Goal: Task Accomplishment & Management: Manage account settings

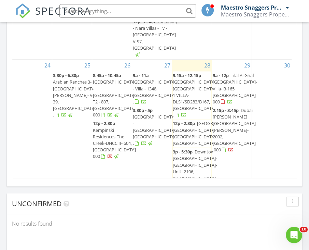
scroll to position [875, 0]
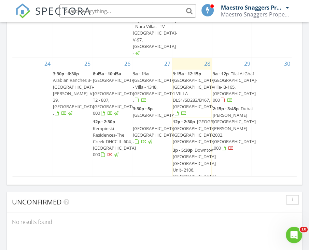
click at [113, 188] on div "2" at bounding box center [112, 214] width 40 height 53
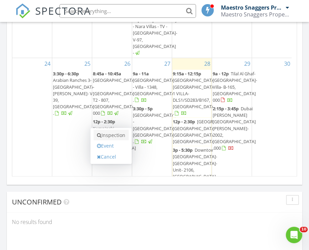
click at [115, 130] on link "Inspection" at bounding box center [111, 135] width 35 height 11
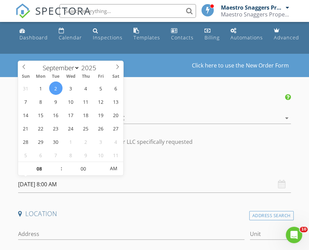
click at [59, 184] on input "02/09/2025 8:00 AM" at bounding box center [154, 184] width 273 height 17
type input "09"
type input "02/09/2025 9:00 AM"
click at [57, 164] on span at bounding box center [57, 165] width 5 height 7
type input "10"
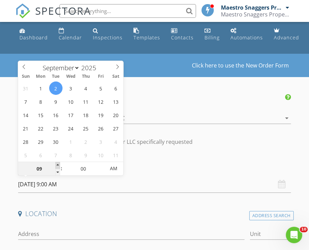
type input "02/09/2025 10:00 AM"
click at [57, 164] on span at bounding box center [57, 165] width 5 height 7
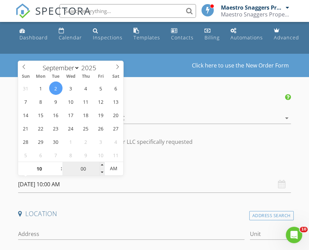
click at [85, 168] on input "00" at bounding box center [84, 169] width 42 height 14
type input "05"
type input "02/09/2025 10:05 AM"
click at [103, 163] on span at bounding box center [102, 165] width 5 height 7
type input "10"
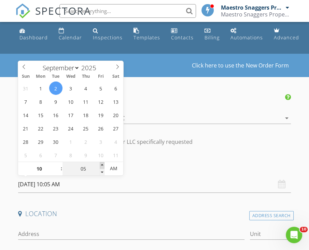
type input "02/09/2025 10:10 AM"
click at [103, 163] on span at bounding box center [102, 165] width 5 height 7
type input "15"
type input "02/09/2025 10:15 AM"
click at [103, 163] on span at bounding box center [102, 165] width 5 height 7
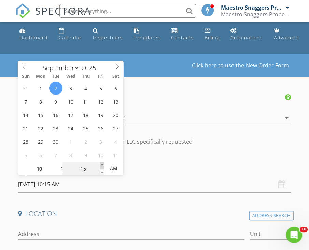
type input "20"
type input "02/09/2025 10:20 AM"
click at [103, 163] on span at bounding box center [102, 165] width 5 height 7
type input "25"
type input "02/09/2025 10:25 AM"
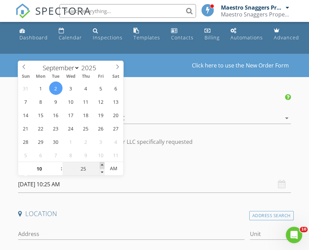
click at [103, 163] on span at bounding box center [102, 165] width 5 height 7
type input "30"
type input "02/09/2025 10:30 AM"
click at [103, 163] on span at bounding box center [102, 165] width 5 height 7
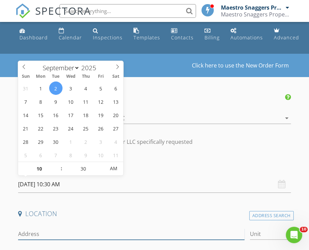
click at [39, 228] on input "Address" at bounding box center [131, 233] width 227 height 11
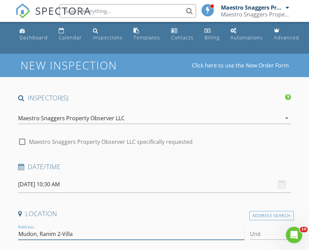
type input "Mudon, Ranim 2-Villa"
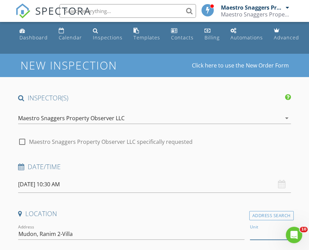
click at [261, 233] on input "Unit" at bounding box center [270, 233] width 41 height 11
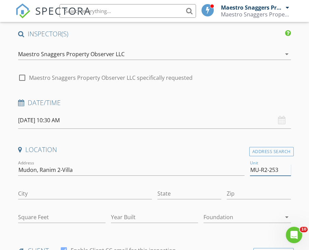
scroll to position [68, 0]
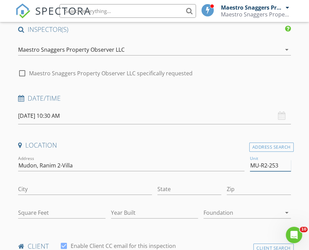
type input "MU-R2-253"
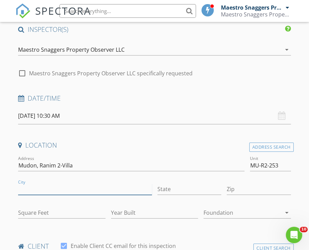
click at [42, 186] on input "City" at bounding box center [85, 188] width 134 height 11
type input "[GEOGRAPHIC_DATA]"
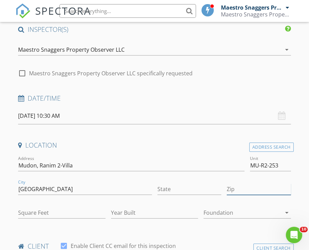
click at [254, 190] on input "Zip" at bounding box center [259, 188] width 64 height 11
type input "000"
click at [38, 211] on input "Square Feet" at bounding box center [61, 212] width 87 height 11
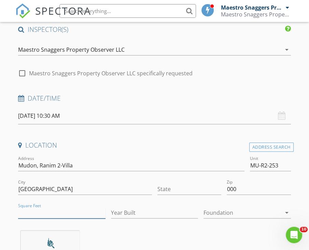
click at [31, 212] on input "Square Feet" at bounding box center [61, 212] width 87 height 11
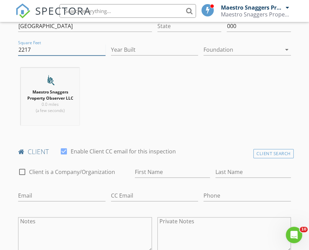
scroll to position [239, 0]
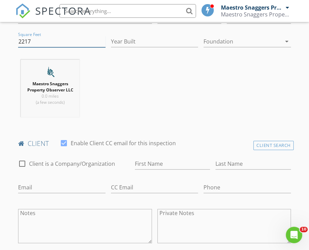
type input "2217"
click at [143, 162] on input "First Name" at bounding box center [173, 163] width 76 height 11
type input "j"
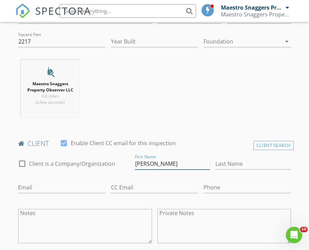
type input "Joseph"
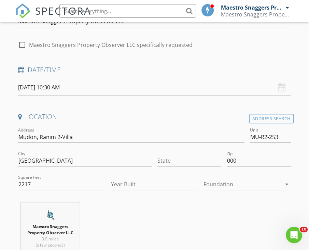
scroll to position [103, 0]
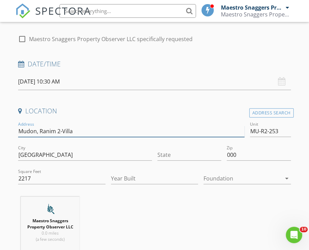
click at [40, 129] on input "Mudon, Ranim 2-Villa" at bounding box center [131, 130] width 227 height 11
type input "Mudon, Al Ranim 2-Villa"
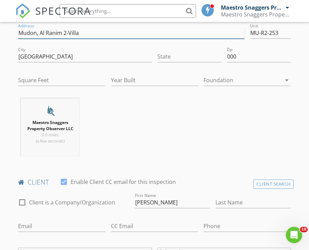
scroll to position [205, 0]
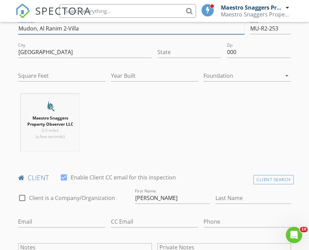
type input "Mudon, Al Ranim 2-Villa"
click at [162, 198] on input "Joseph" at bounding box center [173, 197] width 76 height 11
type input "[PERSON_NAME]"
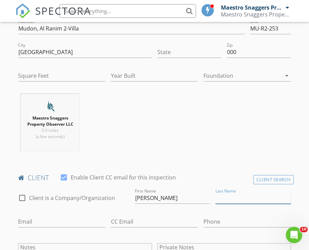
click at [222, 198] on input "Last Name" at bounding box center [254, 197] width 76 height 11
type input "Kalliny"
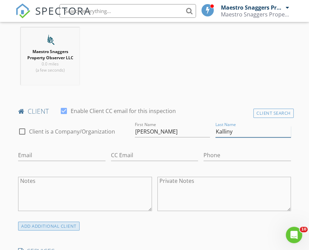
scroll to position [274, 0]
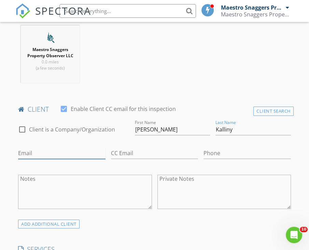
click at [26, 153] on input "Email" at bounding box center [62, 152] width 88 height 11
paste input "[EMAIL_ADDRESS][DOMAIN_NAME]"
type input "[EMAIL_ADDRESS][DOMAIN_NAME]"
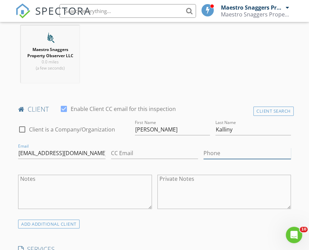
click at [211, 155] on input "Phone" at bounding box center [248, 152] width 88 height 11
paste input "[PHONE_NUMBER]"
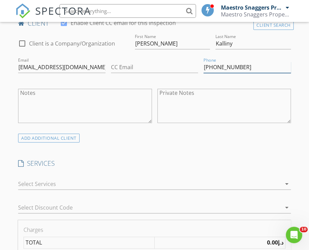
scroll to position [376, 0]
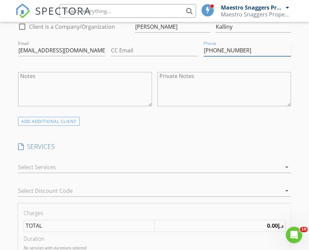
type input "[PHONE_NUMBER]"
click at [49, 166] on div at bounding box center [150, 166] width 264 height 11
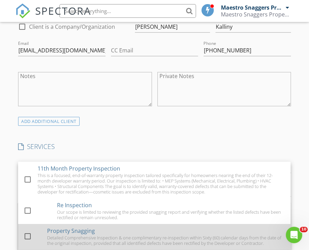
click at [51, 232] on div "Property Snagging" at bounding box center [71, 230] width 48 height 8
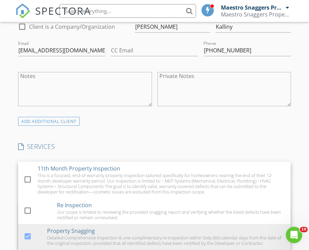
click at [129, 142] on h4 "SERVICES" at bounding box center [154, 146] width 273 height 9
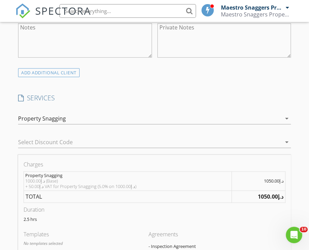
scroll to position [444, 0]
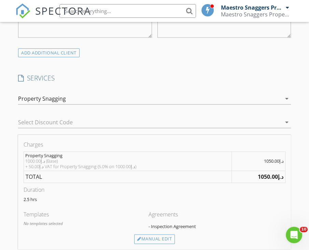
click at [58, 165] on div "د.إ1000.00 (Base) + د.إ50.00 VAT for Property Snagging (5.0% on د.إ1000.00)" at bounding box center [127, 163] width 205 height 11
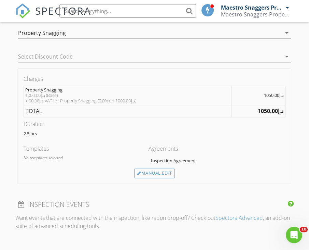
scroll to position [513, 0]
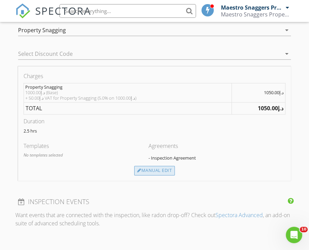
click at [159, 169] on div "Manual Edit" at bounding box center [154, 170] width 41 height 10
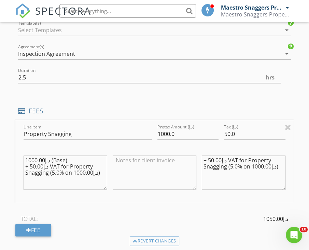
drag, startPoint x: 102, startPoint y: 171, endPoint x: 25, endPoint y: 153, distance: 79.4
click at [25, 153] on div "د.إ1000.00 (Base) + د.إ50.00 VAT for Property Snagging (5.0% on د.إ1000.00)" at bounding box center [66, 172] width 84 height 41
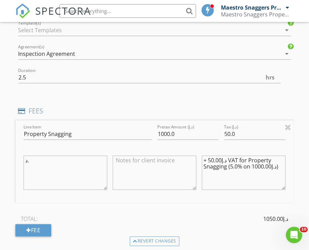
type textarea "د"
paste textarea "Comprehensive Inspection & one complimentary re-inspection"
type textarea "Comprehensive Inspection & one complimentary re-inspection"
drag, startPoint x: 280, startPoint y: 164, endPoint x: 187, endPoint y: 156, distance: 92.7
click at [187, 156] on div "Line Item Property Snagging Pretax Amount (د.إ) 1000.0 Tax (د.إ) 50.0 Comprehen…" at bounding box center [154, 161] width 279 height 82
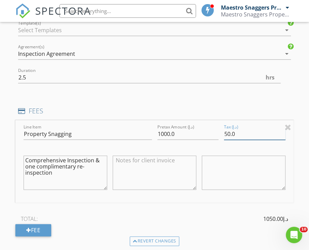
drag, startPoint x: 241, startPoint y: 132, endPoint x: 190, endPoint y: 133, distance: 51.3
click at [190, 133] on div "Line Item Property Snagging Pretax Amount (د.إ) 1000.0 Tax (د.إ) 50.0 Comprehen…" at bounding box center [154, 161] width 279 height 82
type input "0"
drag, startPoint x: 177, startPoint y: 132, endPoint x: 150, endPoint y: 132, distance: 27.0
click at [150, 132] on div "Line Item Property Snagging Pretax Amount (د.إ) 1000.0 Tax (د.إ) 0 Comprehensiv…" at bounding box center [154, 161] width 279 height 82
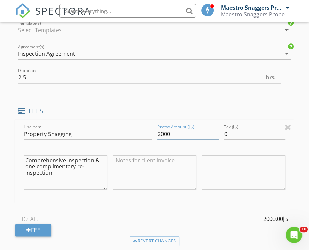
type input "2000"
click at [141, 215] on div "TOTAL: د.إ2000.00" at bounding box center [154, 218] width 279 height 10
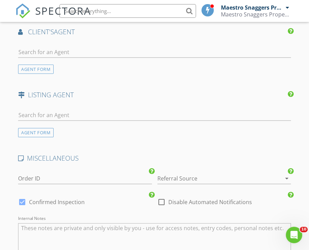
scroll to position [889, 0]
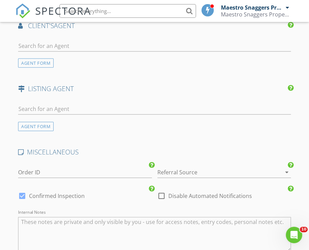
click at [163, 193] on div at bounding box center [162, 196] width 12 height 12
checkbox input "true"
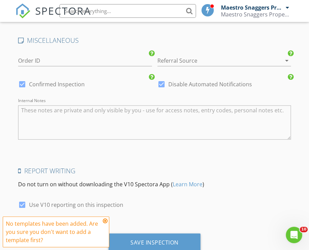
scroll to position [1022, 0]
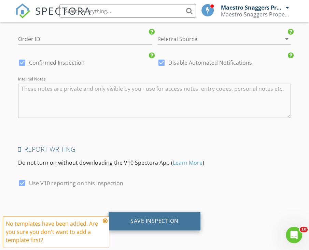
click at [145, 218] on div "Save Inspection" at bounding box center [155, 220] width 48 height 7
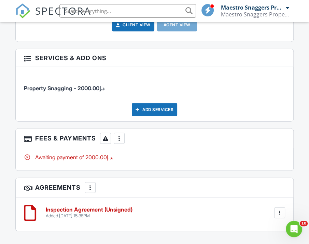
scroll to position [957, 0]
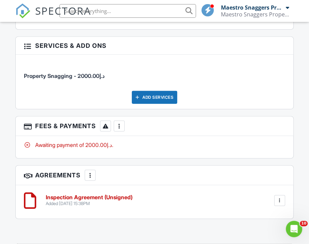
click at [280, 199] on div at bounding box center [280, 200] width 7 height 7
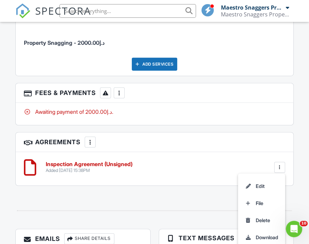
scroll to position [991, 0]
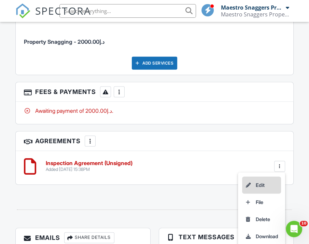
click at [258, 180] on li "Edit" at bounding box center [261, 185] width 39 height 17
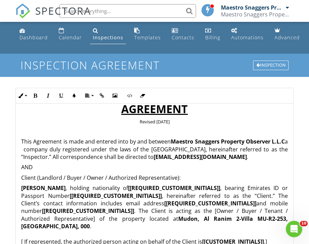
scroll to position [103, 0]
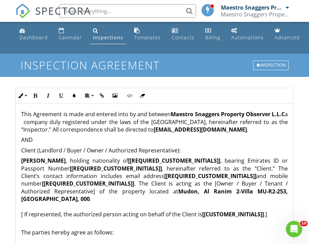
click at [221, 160] on strong "[[REQUIRED_CUSTOMER_INITIALS]]" at bounding box center [174, 161] width 92 height 8
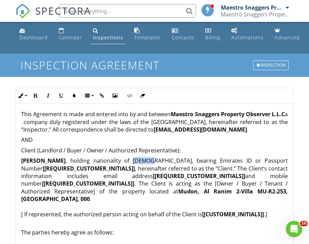
drag, startPoint x: 190, startPoint y: 159, endPoint x: 175, endPoint y: 159, distance: 15.0
click at [175, 159] on p "Joseph William Helmy Kalliny , holding nationality of Egypt, bearing Emirates I…" at bounding box center [154, 191] width 267 height 69
click at [36, 93] on icon "button" at bounding box center [35, 95] width 5 height 5
click at [208, 178] on strong "[[REQUIRED_CUSTOMER_INITIALS]]" at bounding box center [199, 176] width 92 height 8
click at [134, 168] on strong "[[REQUIRED_CUSTOMER_INITIALS]]" at bounding box center [89, 169] width 92 height 8
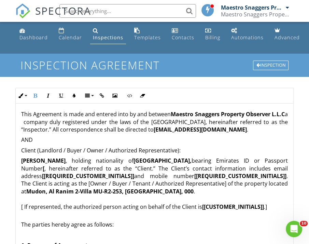
click at [154, 191] on p "Joseph William Helmy Kalliny , holding nationality of Egypt, bearing Emirates I…" at bounding box center [154, 187] width 267 height 61
click at [93, 191] on strong "Mudon, Al Ranim 2-Villa MU-R2-253, Dubai, UAE" at bounding box center [133, 192] width 215 height 8
click at [110, 190] on strong "Mudon, Al Ranim 2-Villa -MU-R2-253[3B1[M]] ​ ​ , Dubai, UAE" at bounding box center [145, 192] width 238 height 8
drag, startPoint x: 42, startPoint y: 169, endPoint x: 44, endPoint y: 174, distance: 5.7
click at [43, 169] on strong "[" at bounding box center [44, 169] width 2 height 8
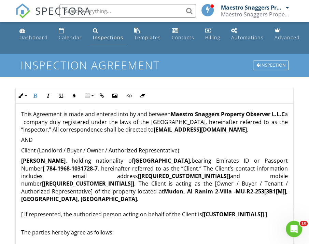
click at [182, 177] on strong "[[REQUIRED_CUSTOMER_INITIALS]]" at bounding box center [184, 176] width 92 height 8
click at [136, 175] on strong "[josephkalliny@yahoo.com" at bounding box center [183, 176] width 95 height 8
drag, startPoint x: 106, startPoint y: 182, endPoint x: 89, endPoint y: 181, distance: 17.5
click at [89, 181] on p "Joseph William Helmy Kalliny , holding nationality of Egypt, bearing Emirates I…" at bounding box center [154, 191] width 267 height 69
click at [37, 93] on icon "button" at bounding box center [35, 95] width 5 height 5
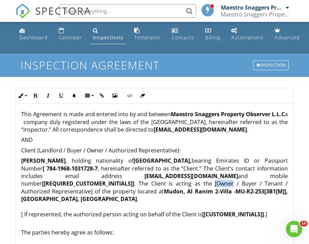
drag, startPoint x: 105, startPoint y: 182, endPoint x: 87, endPoint y: 183, distance: 18.5
click at [87, 183] on p "Joseph William Helmy Kalliny , holding nationality of Egypt, bearing Emirates I…" at bounding box center [154, 191] width 267 height 69
click at [35, 92] on button "Bold" at bounding box center [35, 95] width 13 height 13
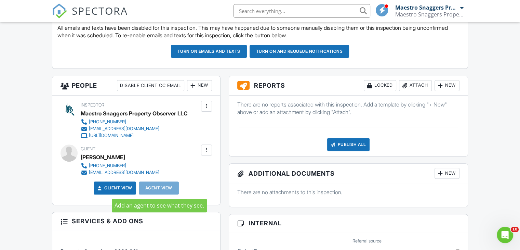
scroll to position [181, 0]
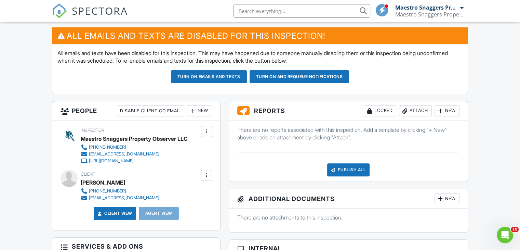
click at [206, 174] on div at bounding box center [206, 175] width 7 height 7
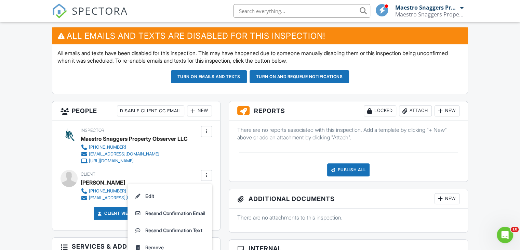
click at [213, 75] on button "Turn on emails and texts" at bounding box center [209, 76] width 76 height 13
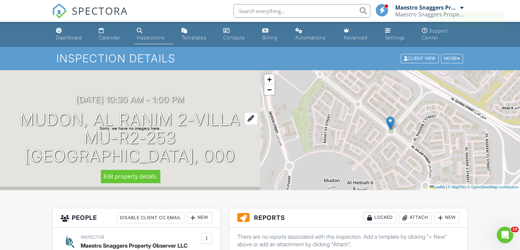
click at [251, 117] on div at bounding box center [250, 118] width 13 height 13
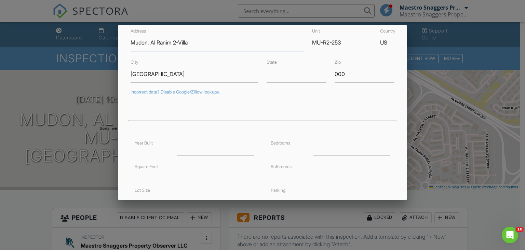
scroll to position [34, 0]
click at [325, 151] on input "number" at bounding box center [352, 145] width 77 height 17
type input "3"
click at [195, 168] on input "number" at bounding box center [215, 169] width 77 height 17
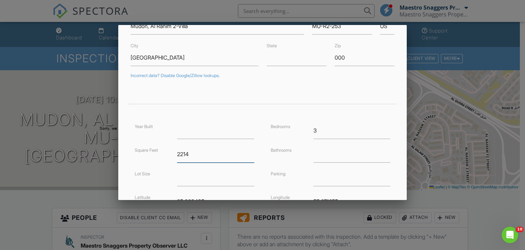
scroll to position [135, 0]
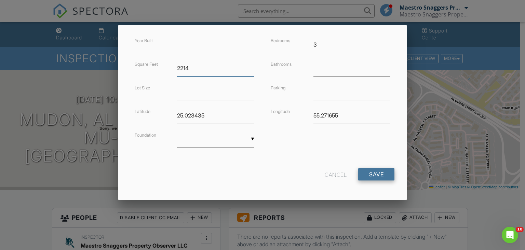
type input "2214"
click at [373, 175] on input "Save" at bounding box center [376, 174] width 36 height 12
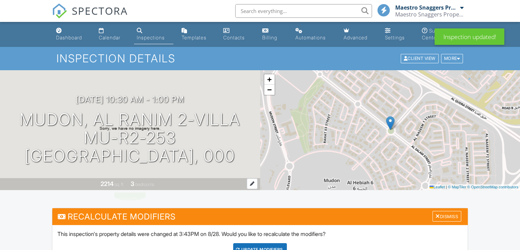
click at [251, 183] on div at bounding box center [252, 183] width 11 height 11
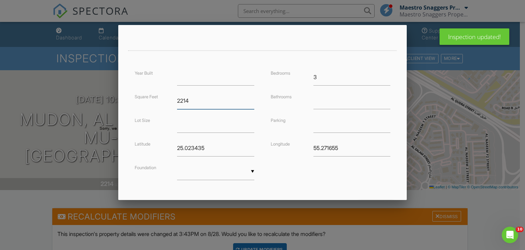
click at [196, 95] on input "2214" at bounding box center [215, 100] width 77 height 17
type input "2217"
click at [302, 177] on div "Year Built Square Feet 2217 Lot Size Latitude 25.023435 Foundation ▼ Basement S…" at bounding box center [262, 131] width 272 height 125
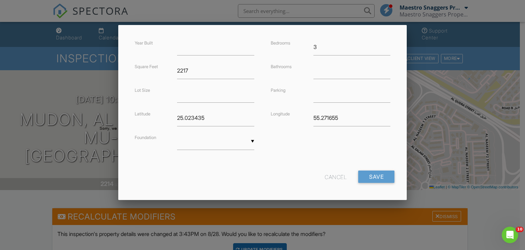
scroll to position [135, 0]
click at [374, 174] on input "Save" at bounding box center [376, 174] width 36 height 12
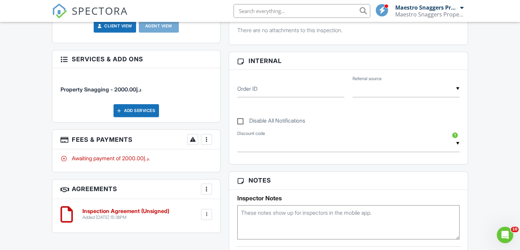
scroll to position [376, 0]
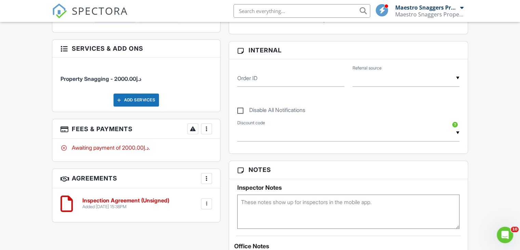
click at [207, 129] on div at bounding box center [206, 128] width 7 height 7
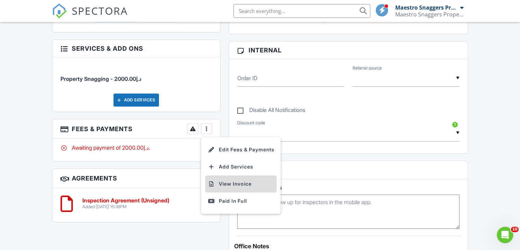
click at [237, 181] on li "View Invoice" at bounding box center [240, 183] width 71 height 17
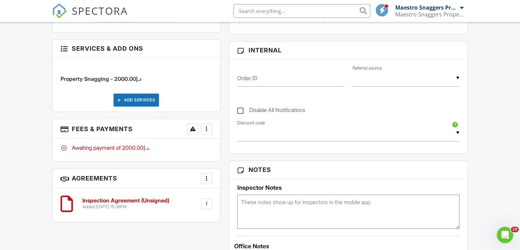
click at [206, 200] on div at bounding box center [206, 203] width 7 height 7
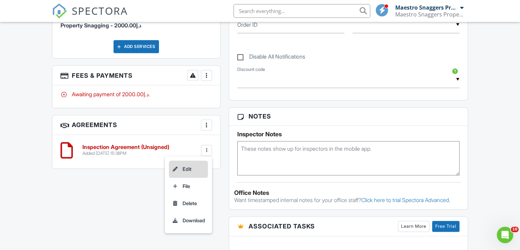
scroll to position [444, 0]
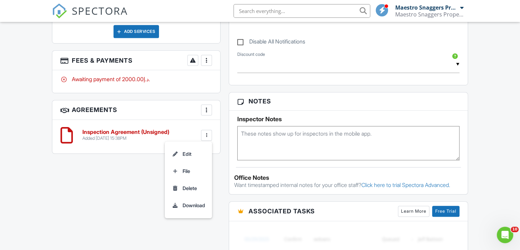
click at [109, 131] on h6 "Inspection Agreement (Unsigned)" at bounding box center [125, 132] width 87 height 6
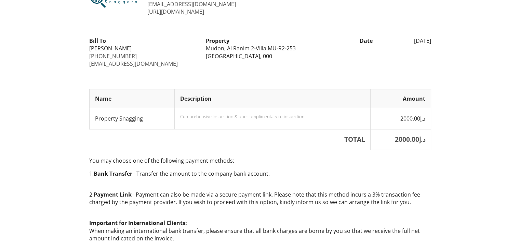
scroll to position [249, 0]
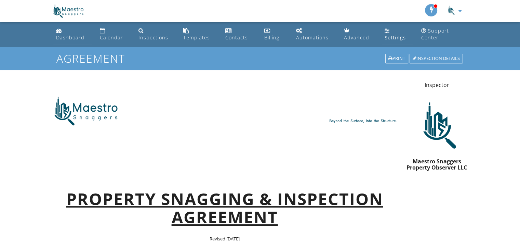
click at [71, 39] on div "Dashboard" at bounding box center [70, 37] width 28 height 6
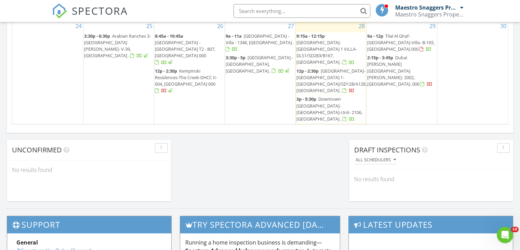
scroll to position [513, 0]
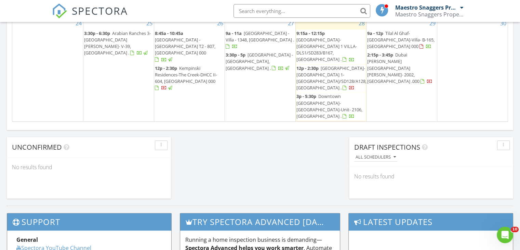
click at [192, 134] on span "Mudon, Al Ranim 2-Villa MU-R2-253, Dubai 000" at bounding box center [187, 143] width 64 height 19
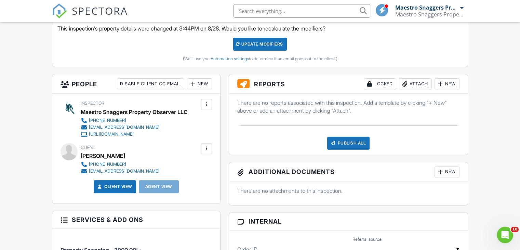
click at [207, 146] on div at bounding box center [206, 148] width 7 height 7
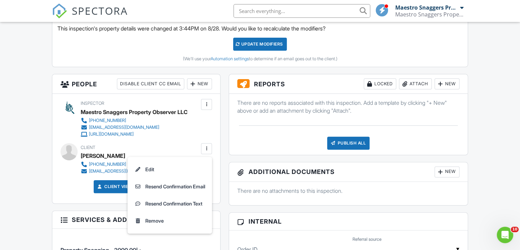
click at [176, 185] on li "Resend Confirmation Email" at bounding box center [170, 186] width 76 height 17
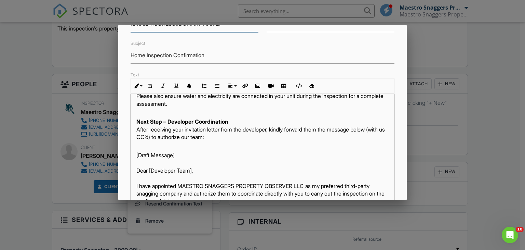
scroll to position [161, 0]
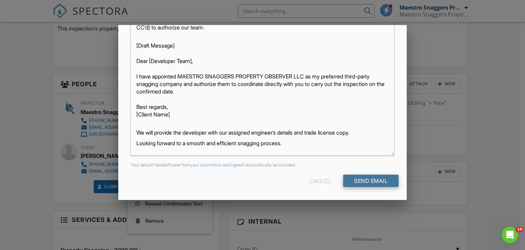
click at [363, 179] on input "Send Email" at bounding box center [370, 180] width 55 height 12
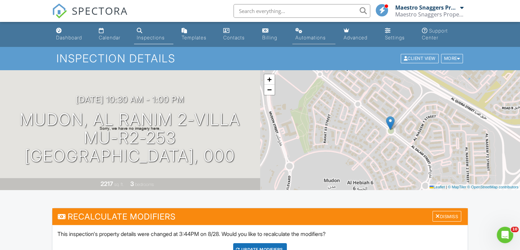
click at [310, 36] on div "Automations" at bounding box center [310, 38] width 30 height 6
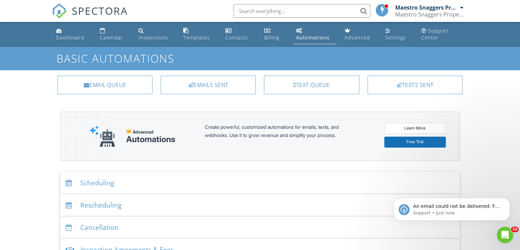
click at [319, 37] on div "Automations" at bounding box center [313, 37] width 34 height 6
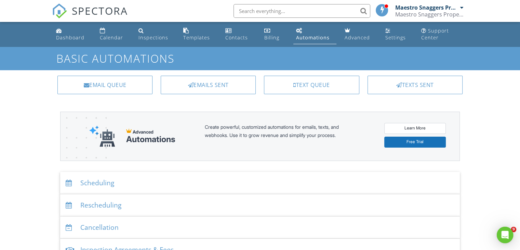
click at [209, 83] on div "Emails Sent" at bounding box center [208, 85] width 95 height 18
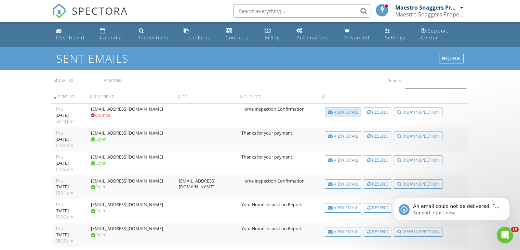
click at [344, 112] on div "View Email" at bounding box center [343, 112] width 36 height 10
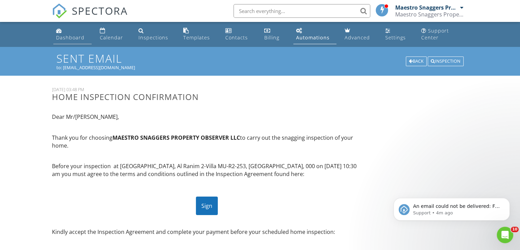
click at [66, 37] on div "Dashboard" at bounding box center [70, 37] width 28 height 6
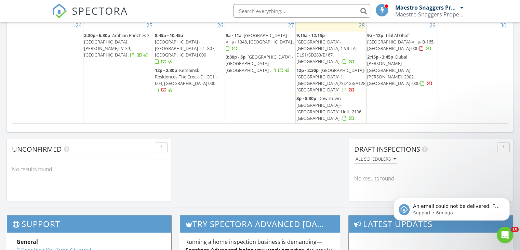
scroll to position [513, 0]
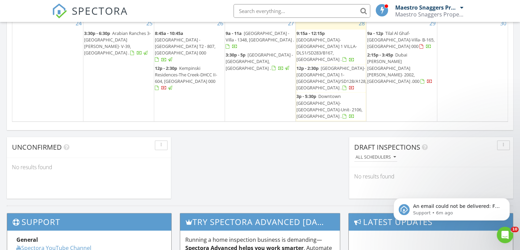
click at [183, 134] on span "Mudon, Al Ranim 2-Villa MU-R2-253, Dubai 000" at bounding box center [187, 143] width 64 height 19
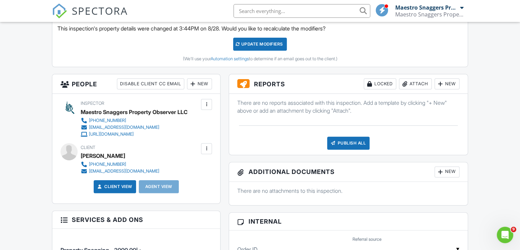
click at [207, 148] on div at bounding box center [206, 148] width 7 height 7
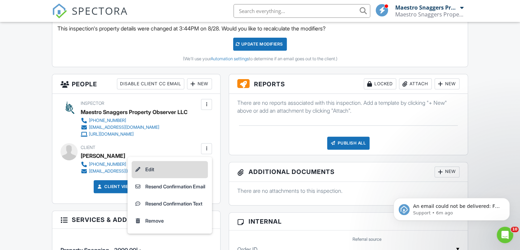
click at [146, 168] on li "Edit" at bounding box center [170, 169] width 76 height 17
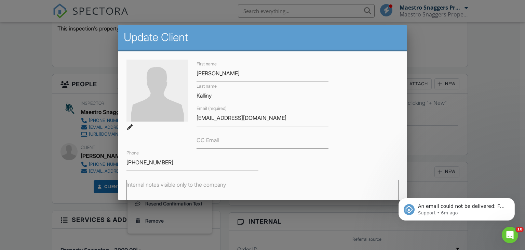
click at [203, 141] on label "CC Email" at bounding box center [208, 140] width 22 height 8
click at [203, 141] on input "CC Email" at bounding box center [263, 140] width 132 height 17
paste input "[EMAIL_ADDRESS][DOMAIN_NAME]"
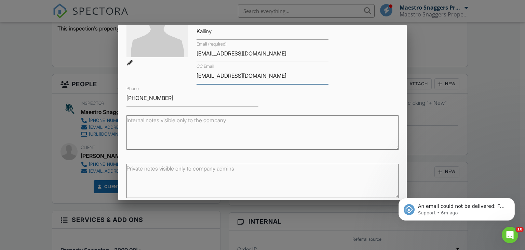
scroll to position [93, 0]
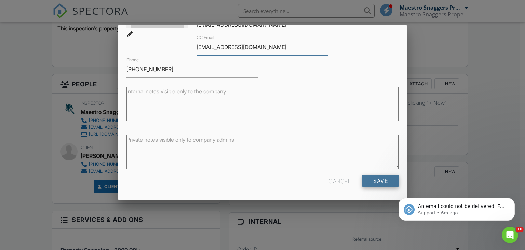
type input "[EMAIL_ADDRESS][DOMAIN_NAME]"
click at [372, 179] on input "Save" at bounding box center [380, 180] width 36 height 12
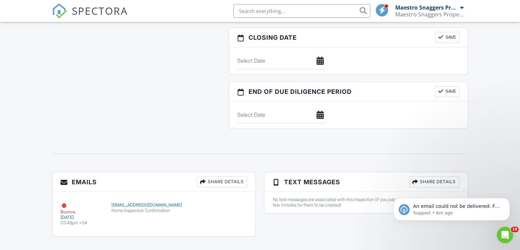
scroll to position [715, 0]
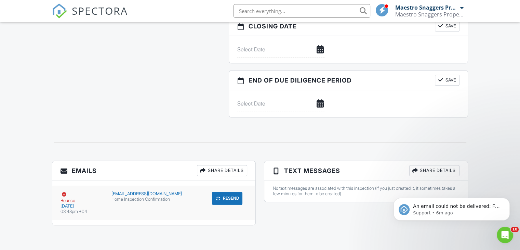
click at [230, 197] on button "Resend" at bounding box center [227, 197] width 30 height 13
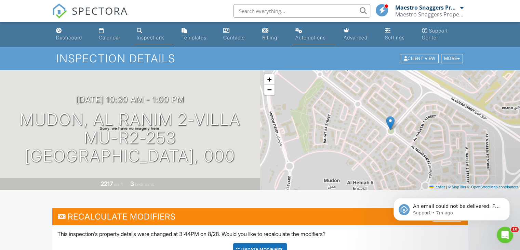
click at [313, 32] on link "Automations" at bounding box center [313, 34] width 43 height 19
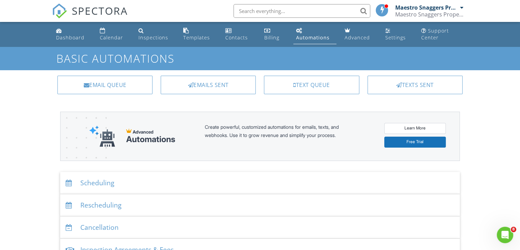
click at [194, 88] on div "Emails Sent" at bounding box center [208, 85] width 95 height 18
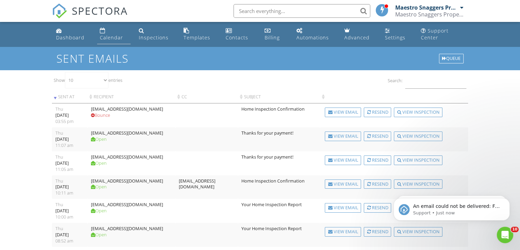
click at [112, 37] on div "Calendar" at bounding box center [111, 37] width 23 height 6
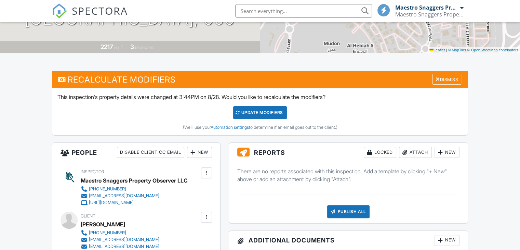
scroll to position [274, 0]
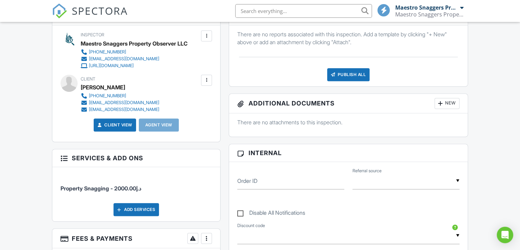
click at [205, 78] on div at bounding box center [206, 80] width 7 height 7
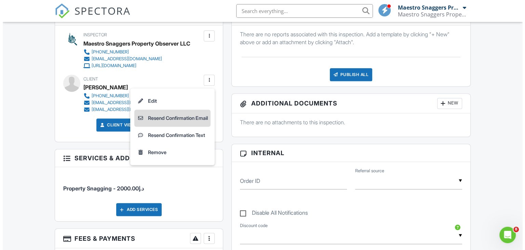
scroll to position [0, 0]
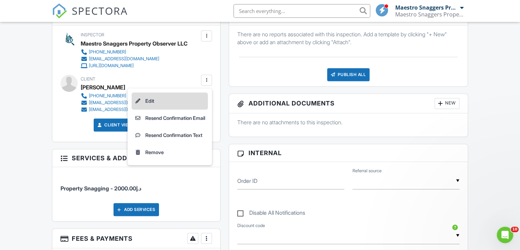
click at [146, 101] on li "Edit" at bounding box center [170, 100] width 76 height 17
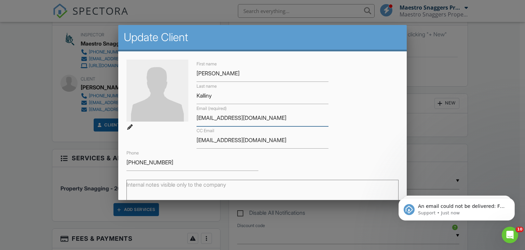
drag, startPoint x: 263, startPoint y: 119, endPoint x: 171, endPoint y: 127, distance: 92.3
click at [177, 122] on div "First name Joseph William Helmy Last name Kalliny Email (required) josephkallin…" at bounding box center [262, 114] width 281 height 111
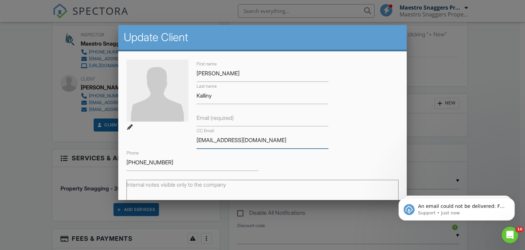
click at [270, 142] on input "[EMAIL_ADDRESS][DOMAIN_NAME]" at bounding box center [263, 140] width 132 height 17
paste input "[EMAIL_ADDRESS][DOMAIN_NAME]"
drag, startPoint x: 253, startPoint y: 141, endPoint x: 159, endPoint y: 136, distance: 93.8
click at [159, 136] on div "First name Joseph William Helmy Last name Kalliny Email (required) CC Email tra…" at bounding box center [262, 114] width 281 height 111
type input "[EMAIL_ADDRESS][DOMAIN_NAME]"
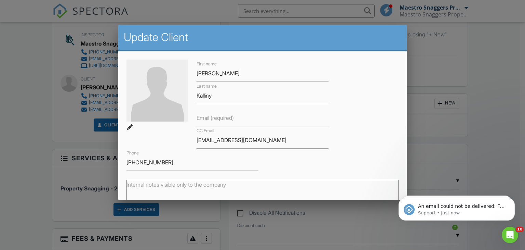
click at [204, 115] on label "Email (required)" at bounding box center [215, 118] width 37 height 8
click at [204, 115] on input "Email (required)" at bounding box center [263, 117] width 132 height 17
paste input "[EMAIL_ADDRESS][DOMAIN_NAME]"
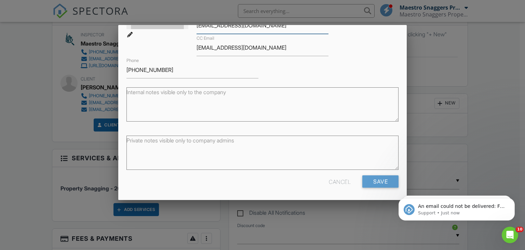
scroll to position [93, 0]
type input "[EMAIL_ADDRESS][DOMAIN_NAME]"
click at [374, 177] on input "Save" at bounding box center [380, 180] width 36 height 12
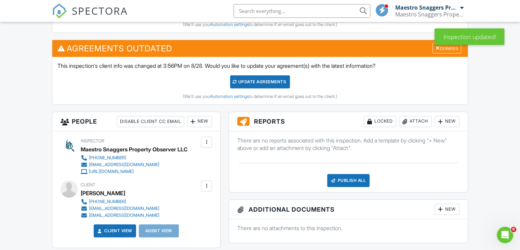
click at [208, 182] on div at bounding box center [206, 185] width 7 height 7
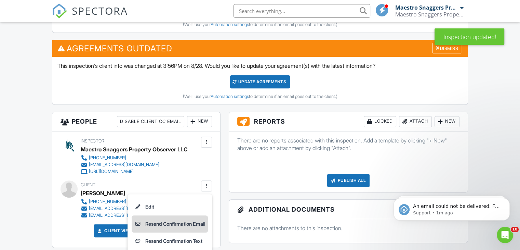
click at [172, 223] on li "Resend Confirmation Email" at bounding box center [170, 223] width 76 height 17
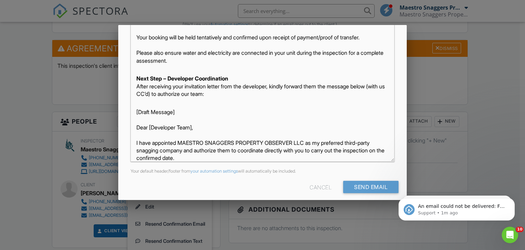
scroll to position [161, 0]
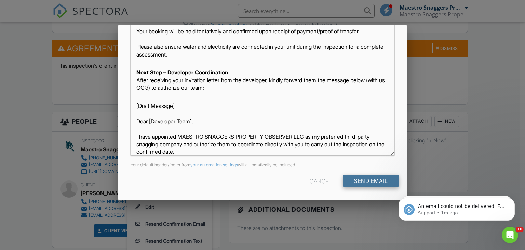
click at [360, 178] on input "Send Email" at bounding box center [370, 180] width 55 height 12
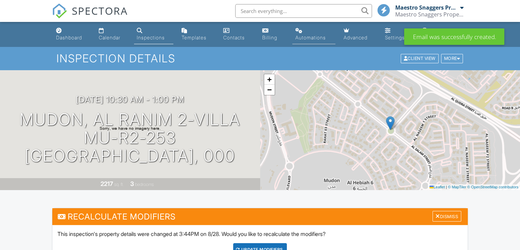
click at [304, 37] on div "Automations" at bounding box center [310, 38] width 30 height 6
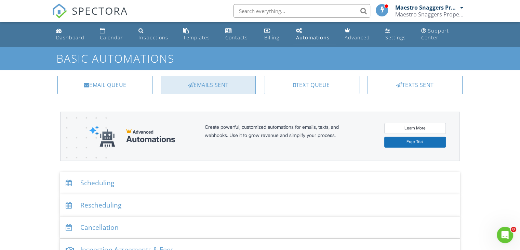
click at [205, 85] on div "Emails Sent" at bounding box center [208, 85] width 95 height 18
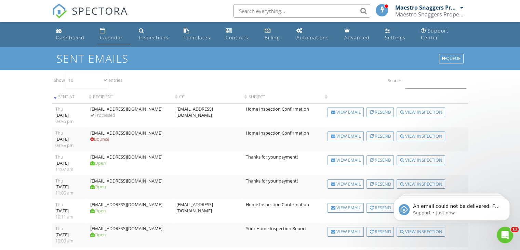
click at [107, 36] on div "Calendar" at bounding box center [111, 37] width 23 height 6
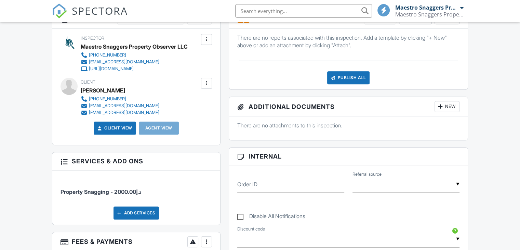
scroll to position [342, 0]
click at [207, 81] on div at bounding box center [206, 83] width 7 height 7
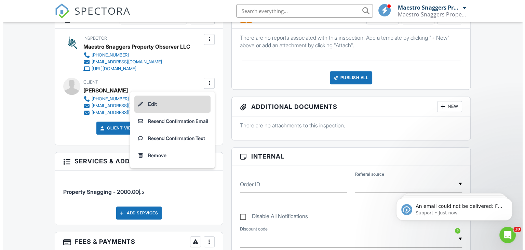
scroll to position [0, 0]
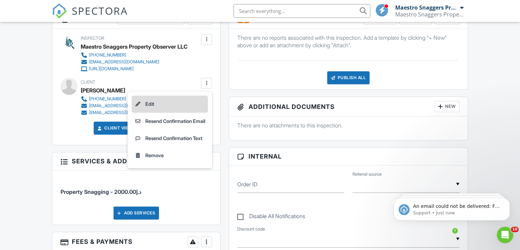
click at [147, 103] on li "Edit" at bounding box center [170, 103] width 76 height 17
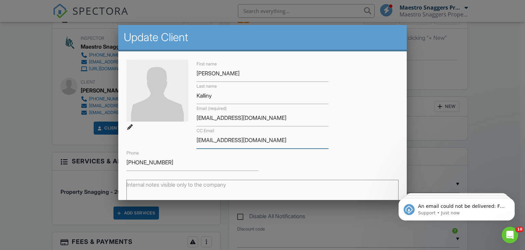
drag, startPoint x: 276, startPoint y: 140, endPoint x: 176, endPoint y: 134, distance: 100.7
click at [176, 134] on div "First name Joseph William Helmy Last name Kalliny Email (required) traizhelal@y…" at bounding box center [262, 114] width 281 height 111
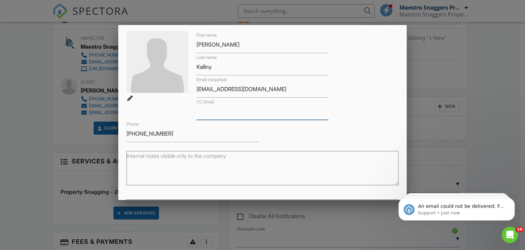
scroll to position [93, 0]
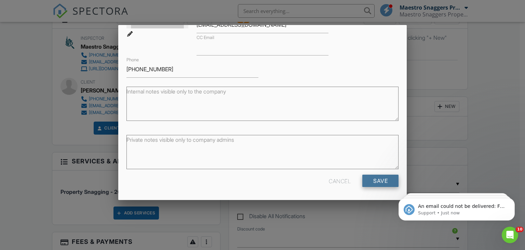
click at [376, 175] on input "Save" at bounding box center [380, 180] width 36 height 12
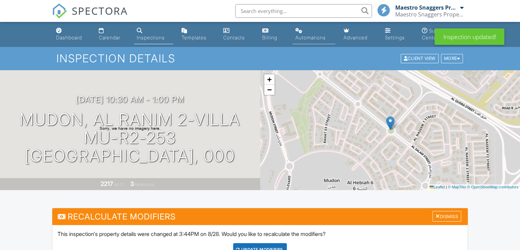
click at [316, 36] on div "Automations" at bounding box center [310, 38] width 30 height 6
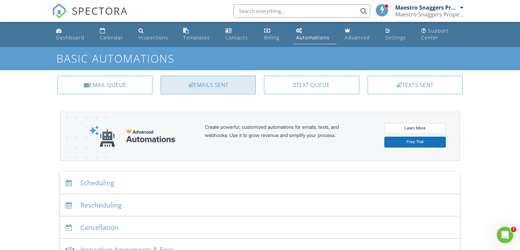
click at [205, 83] on div "Emails Sent" at bounding box center [208, 85] width 95 height 18
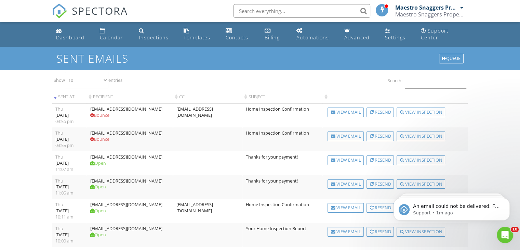
click at [110, 37] on div "Calendar" at bounding box center [111, 37] width 23 height 6
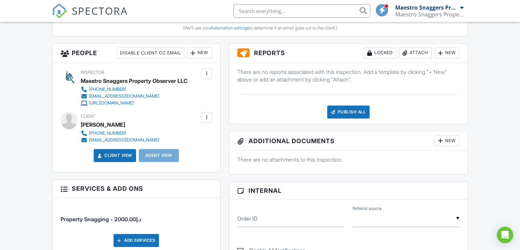
click at [208, 116] on div at bounding box center [206, 117] width 7 height 7
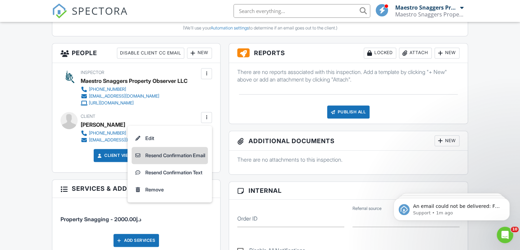
click at [169, 155] on li "Resend Confirmation Email" at bounding box center [170, 155] width 76 height 17
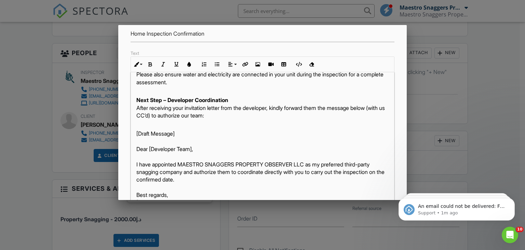
scroll to position [161, 0]
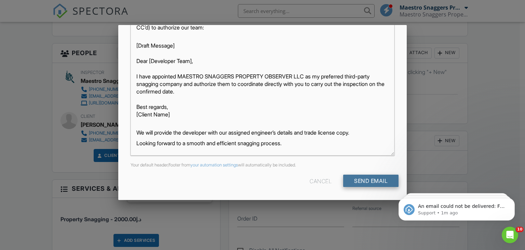
click at [362, 178] on input "Send Email" at bounding box center [370, 180] width 55 height 12
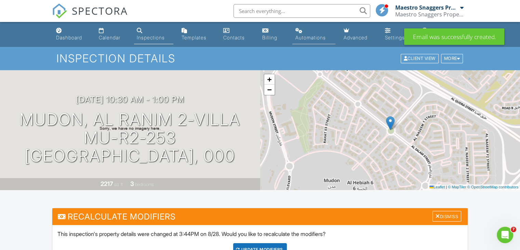
click at [306, 37] on div "Automations" at bounding box center [310, 38] width 30 height 6
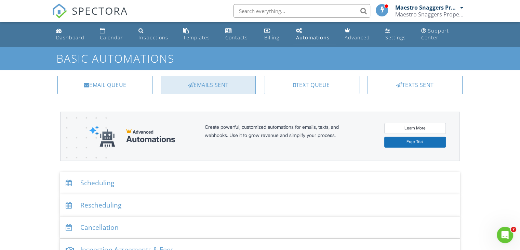
click at [209, 85] on div "Emails Sent" at bounding box center [208, 85] width 95 height 18
